Goal: Task Accomplishment & Management: Complete application form

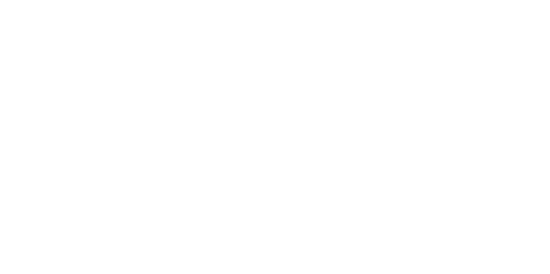
click at [524, 18] on div at bounding box center [275, 137] width 550 height 274
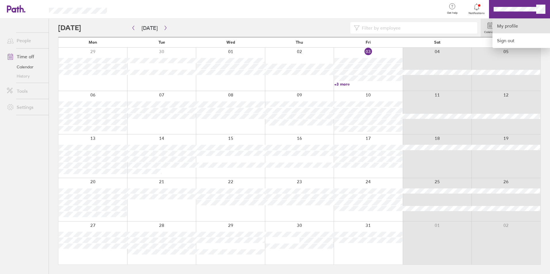
click at [505, 23] on link "My profile" at bounding box center [522, 26] width 58 height 15
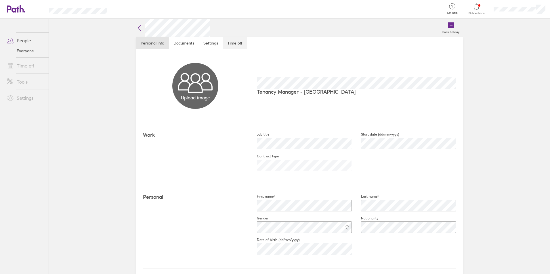
click at [232, 40] on link "Time off" at bounding box center [235, 43] width 24 height 12
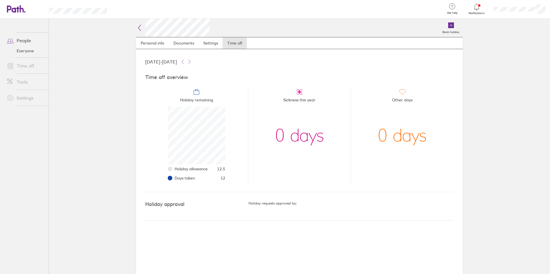
scroll to position [58, 58]
click at [452, 25] on icon at bounding box center [451, 25] width 6 height 6
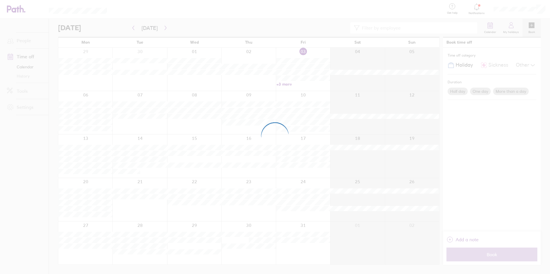
click at [126, 149] on div at bounding box center [275, 137] width 550 height 274
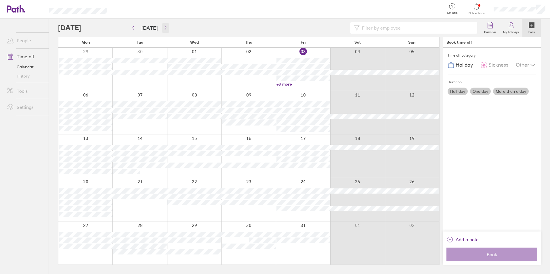
click at [163, 27] on icon "button" at bounding box center [165, 28] width 4 height 5
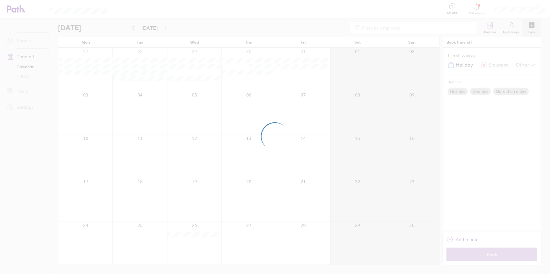
click at [250, 237] on div at bounding box center [275, 137] width 550 height 274
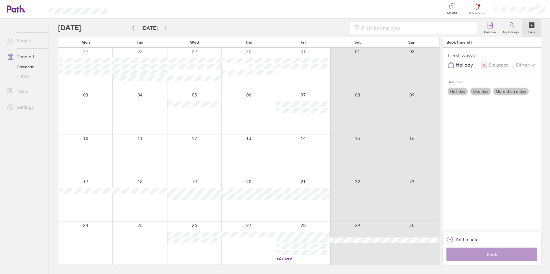
click at [242, 242] on div at bounding box center [249, 243] width 54 height 43
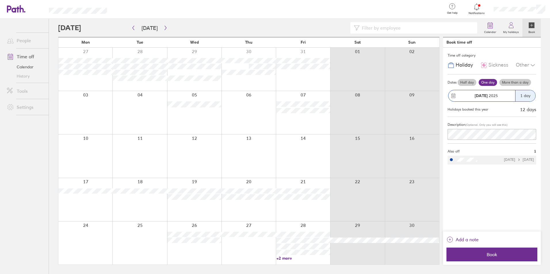
click at [482, 94] on strong "[DATE]" at bounding box center [481, 95] width 13 height 5
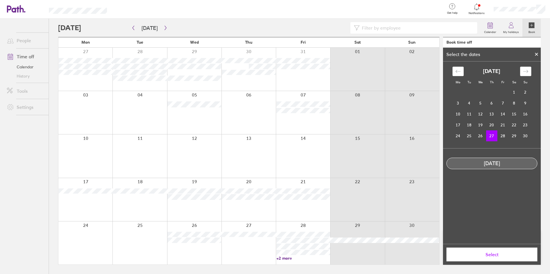
click at [535, 53] on div at bounding box center [536, 54] width 9 height 10
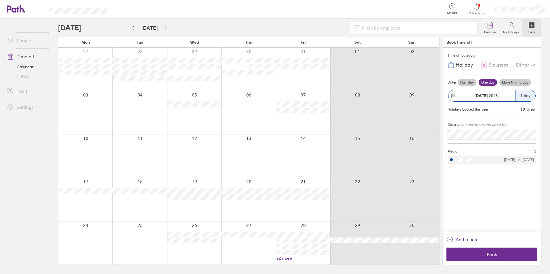
click at [493, 82] on label "One day" at bounding box center [488, 82] width 18 height 7
click at [0, 0] on input "One day" at bounding box center [0, 0] width 0 height 0
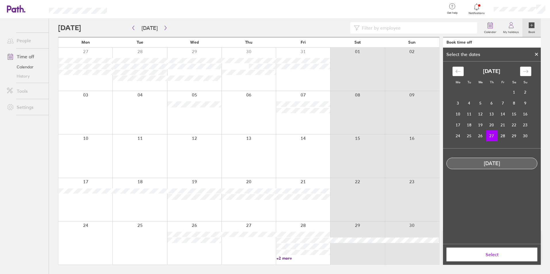
click at [494, 137] on td "27" at bounding box center [491, 136] width 11 height 11
click at [492, 136] on td "27" at bounding box center [491, 136] width 11 height 11
click at [490, 260] on button "Select" at bounding box center [492, 255] width 91 height 14
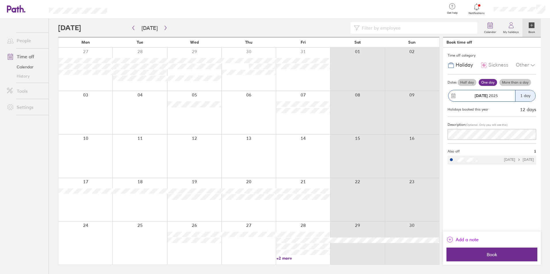
click at [473, 238] on span "Add a note" at bounding box center [467, 239] width 23 height 9
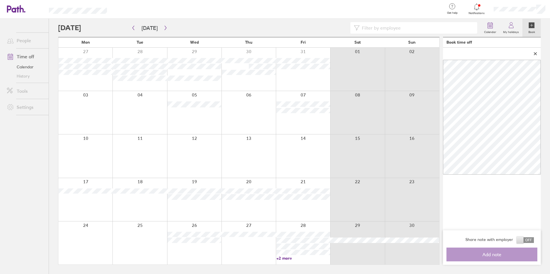
click at [527, 243] on span at bounding box center [525, 241] width 17 height 6
click at [534, 242] on input "checkbox" at bounding box center [534, 242] width 0 height 0
click at [486, 253] on span "Add note" at bounding box center [492, 254] width 83 height 5
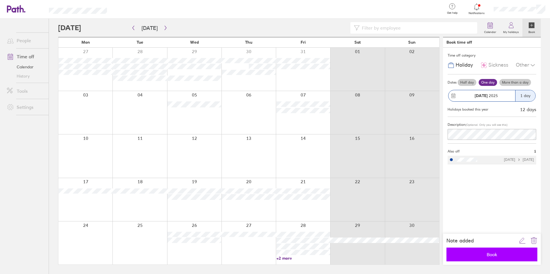
click at [495, 254] on span "Book" at bounding box center [492, 254] width 83 height 5
